Goal: Task Accomplishment & Management: Manage account settings

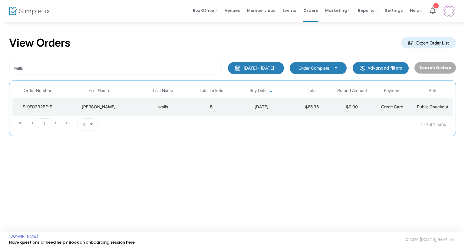
click at [127, 107] on div "[PERSON_NAME]" at bounding box center [98, 107] width 69 height 6
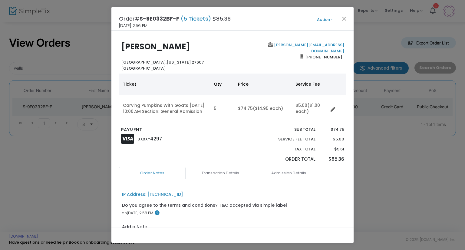
click at [319, 18] on button "Action" at bounding box center [324, 19] width 36 height 7
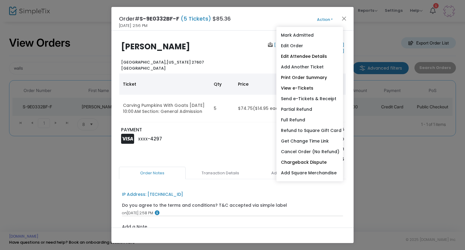
click at [236, 56] on div "[PERSON_NAME][EMAIL_ADDRESS][DOMAIN_NAME] [PHONE_NUMBER]" at bounding box center [289, 56] width 114 height 29
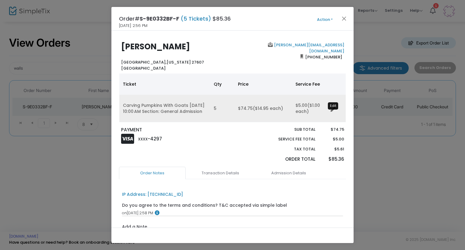
click at [333, 112] on icon "Data table" at bounding box center [332, 109] width 5 height 5
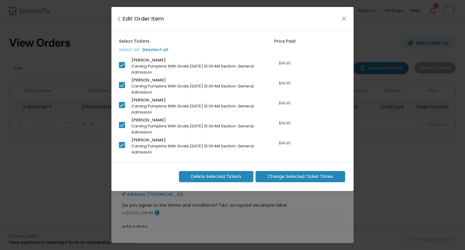
click at [300, 176] on span "Change Selected Ticket Times" at bounding box center [299, 176] width 65 height 6
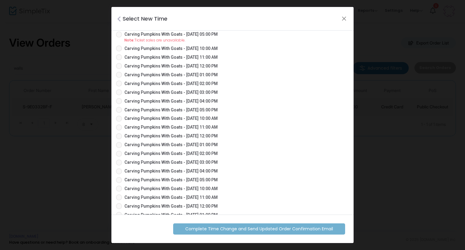
scroll to position [1966, 0]
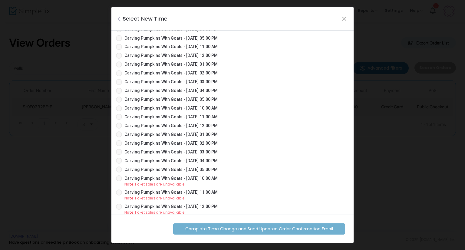
click at [193, 105] on span "Carving Pumpkins With Goats - [DATE] 10:00 AM" at bounding box center [170, 108] width 93 height 6
click at [119, 111] on input "Carving Pumpkins With Goats - [DATE] 10:00 AM" at bounding box center [119, 111] width 0 height 0
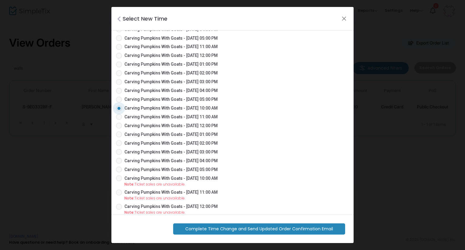
click at [246, 226] on span "Complete Time Change and Send Updated Order Confirmation Email" at bounding box center [259, 229] width 148 height 6
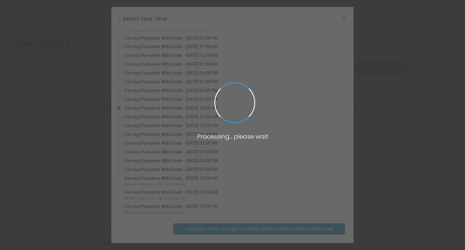
radio input "false"
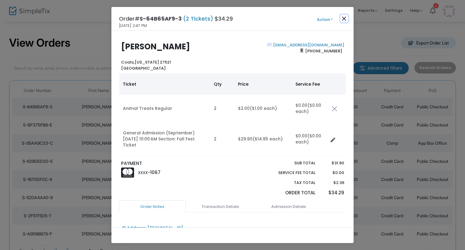
click at [345, 18] on button "Close" at bounding box center [344, 19] width 8 height 8
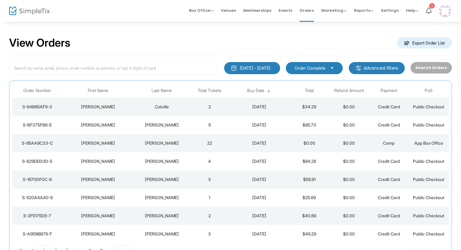
click at [231, 125] on div "9/19/2025" at bounding box center [259, 125] width 57 height 6
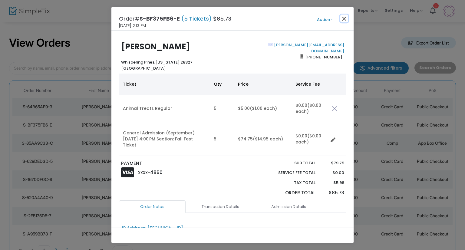
click at [344, 20] on button "Close" at bounding box center [344, 19] width 8 height 8
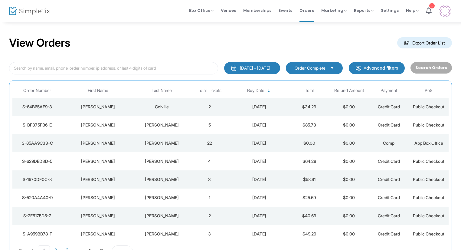
click at [242, 139] on td "9/19/2025" at bounding box center [260, 143] width 60 height 18
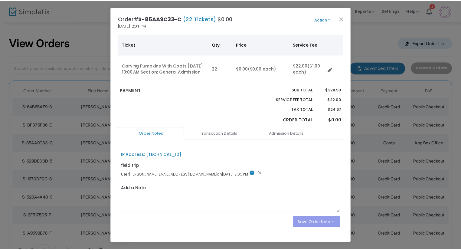
scroll to position [67, 0]
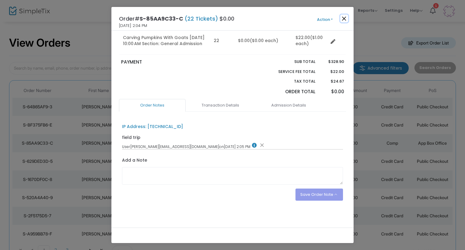
click at [345, 19] on button "Close" at bounding box center [344, 19] width 8 height 8
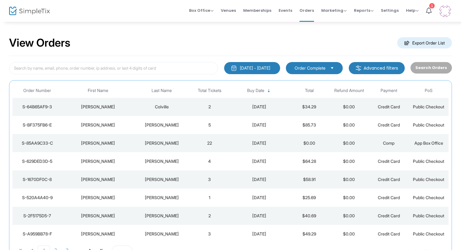
click at [188, 161] on td "Slaga" at bounding box center [162, 161] width 56 height 18
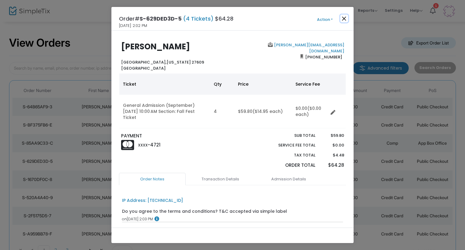
click at [343, 17] on button "Close" at bounding box center [344, 19] width 8 height 8
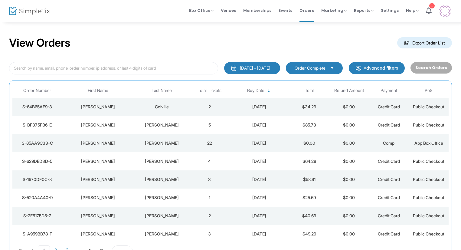
click at [170, 179] on div "Borham" at bounding box center [161, 179] width 53 height 6
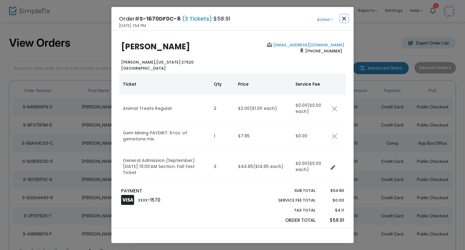
click at [344, 17] on button "Close" at bounding box center [344, 19] width 8 height 8
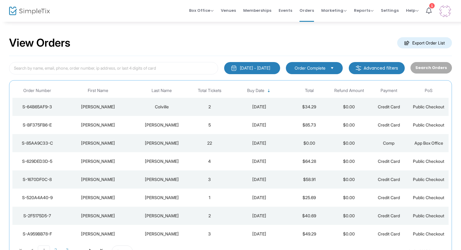
click at [238, 176] on div "9/19/2025" at bounding box center [259, 179] width 57 height 6
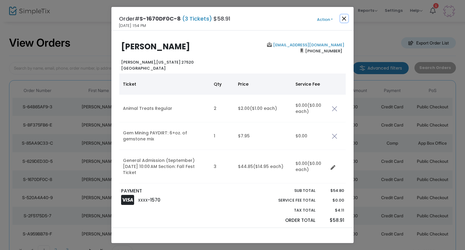
click at [344, 18] on button "Close" at bounding box center [344, 19] width 8 height 8
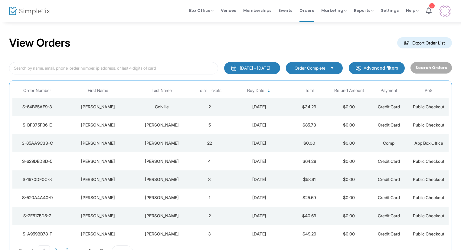
click at [247, 196] on div "9/19/2025" at bounding box center [259, 197] width 57 height 6
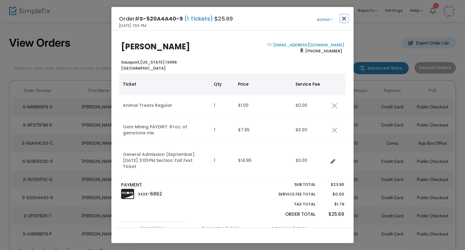
click at [346, 19] on button "Close" at bounding box center [344, 19] width 8 height 8
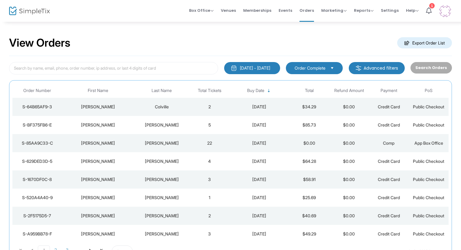
click at [240, 214] on div "9/19/2025" at bounding box center [259, 216] width 57 height 6
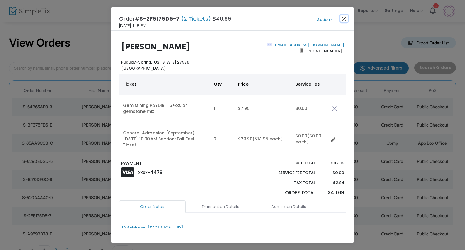
click at [345, 17] on button "Close" at bounding box center [344, 19] width 8 height 8
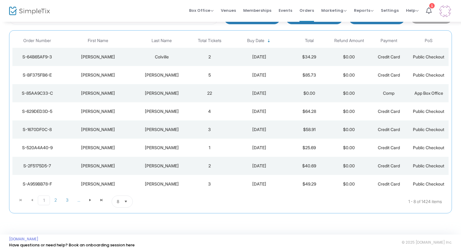
scroll to position [52, 0]
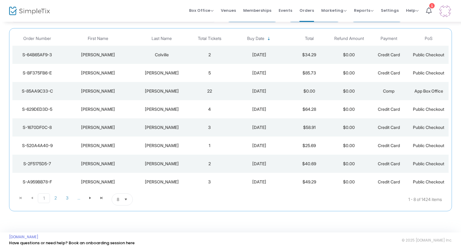
click at [181, 184] on div "Reyes" at bounding box center [161, 182] width 53 height 6
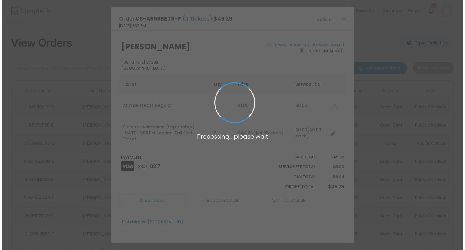
scroll to position [0, 0]
